Goal: Navigation & Orientation: Go to known website

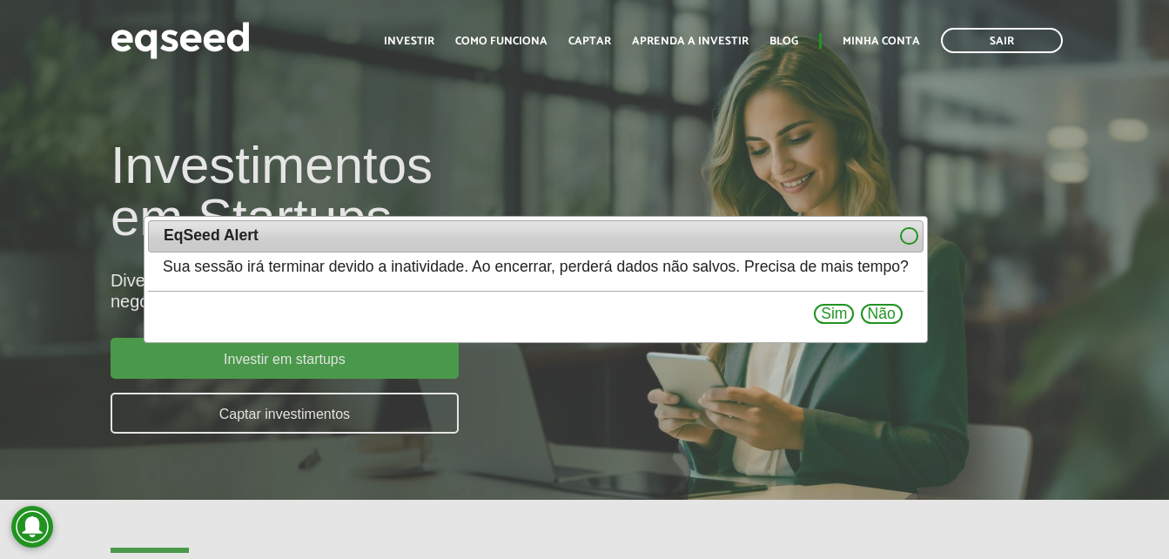
click at [925, 232] on div "EqSeed Alert" at bounding box center [536, 236] width 777 height 32
click at [919, 239] on button at bounding box center [909, 235] width 18 height 17
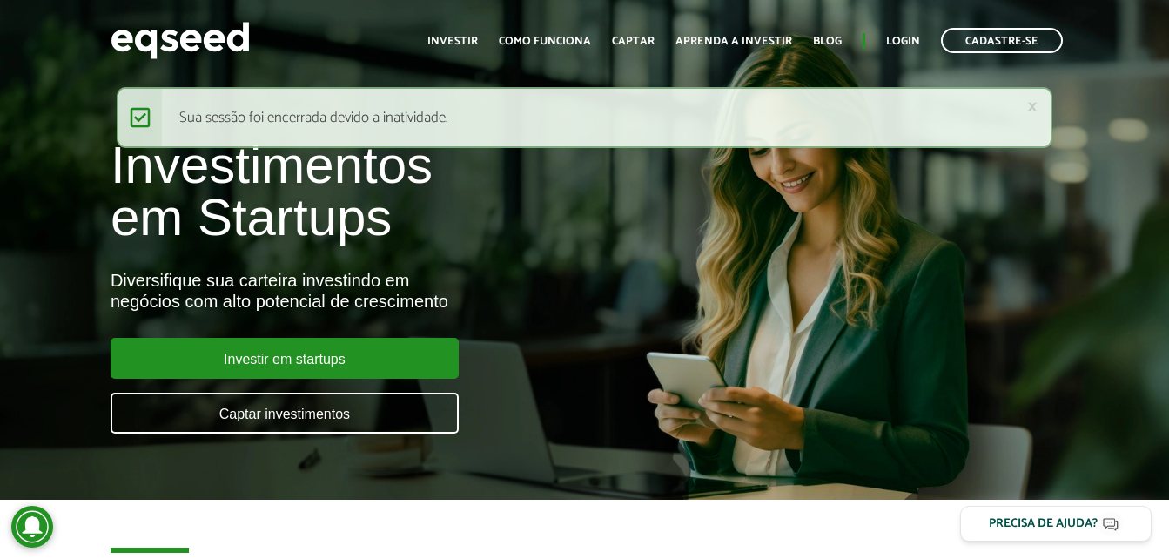
click at [1039, 104] on div "× Mensagem de status Sua sessão foi encerrada devido a inatividade." at bounding box center [584, 117] width 935 height 61
click at [1032, 109] on link "×" at bounding box center [1032, 107] width 10 height 18
